Goal: Book appointment/travel/reservation

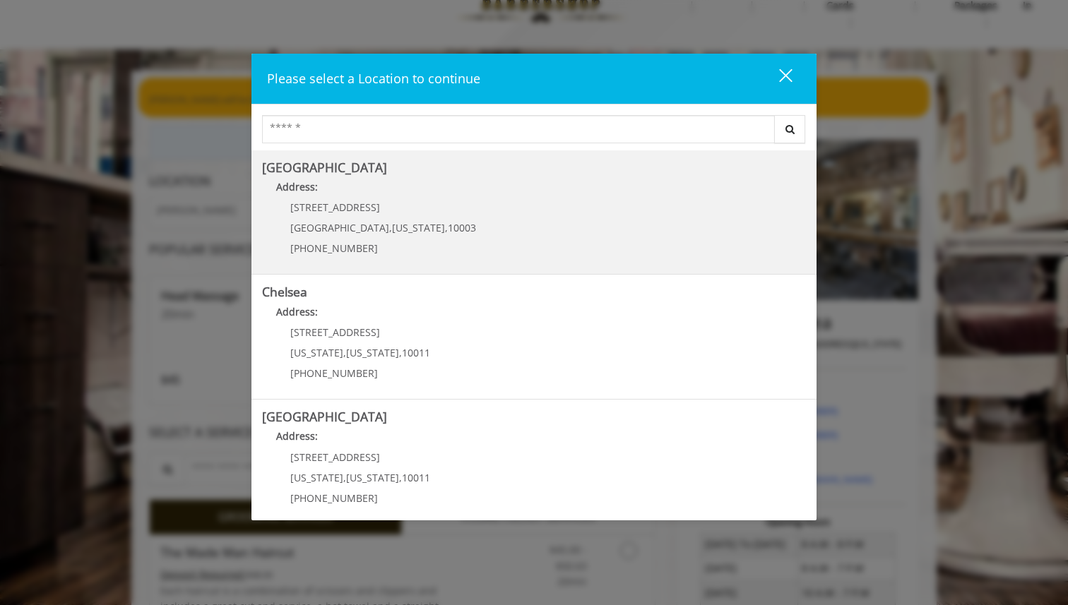
click at [583, 241] on Village "[GEOGRAPHIC_DATA] Address: [STREET_ADDRESS][US_STATE] (212) 598-1840" at bounding box center [534, 212] width 544 height 103
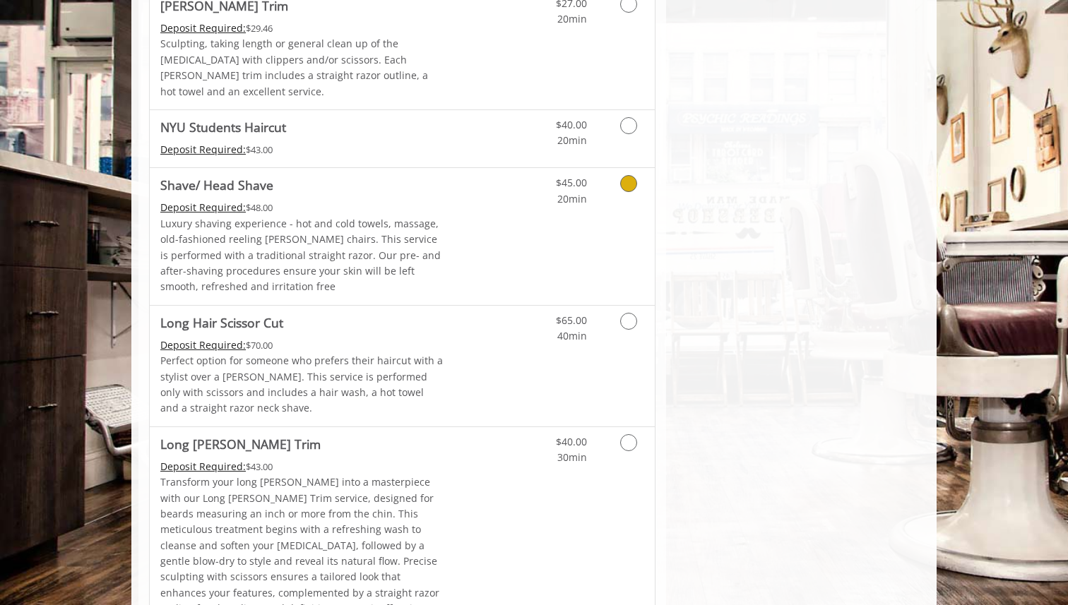
scroll to position [1877, 0]
